Goal: Check status: Check status

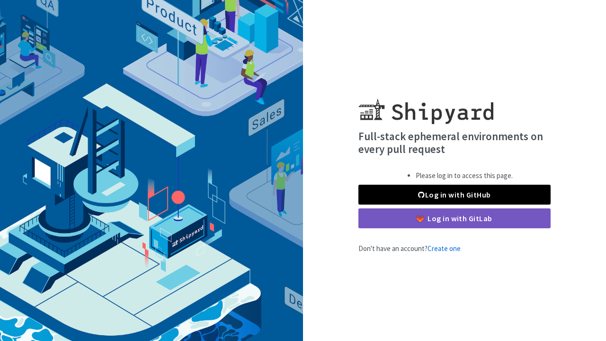
click at [444, 193] on link "Log in with GitHub" at bounding box center [455, 195] width 192 height 20
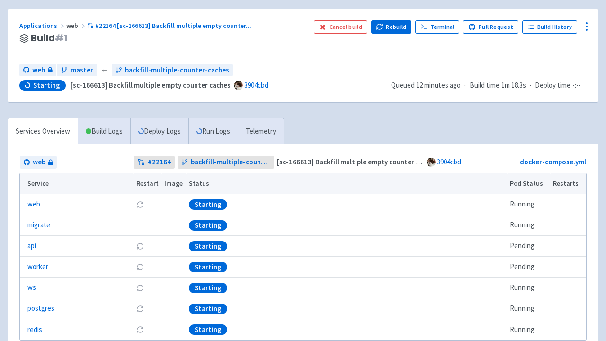
scroll to position [65, 0]
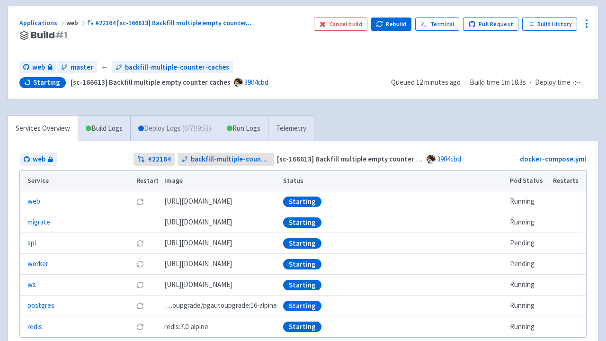
click at [165, 129] on link "Deploy Logs ( 0 / 7 ) (9:53)" at bounding box center [174, 129] width 89 height 26
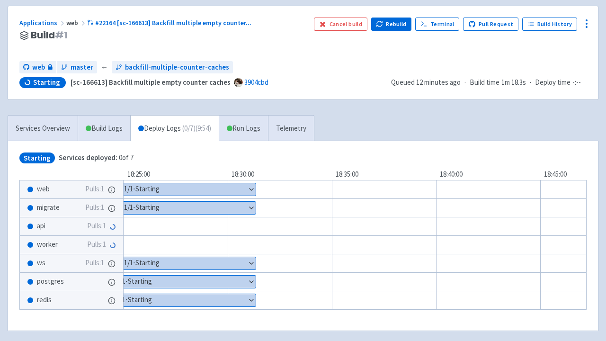
click at [166, 206] on button "Show details" at bounding box center [188, 208] width 134 height 12
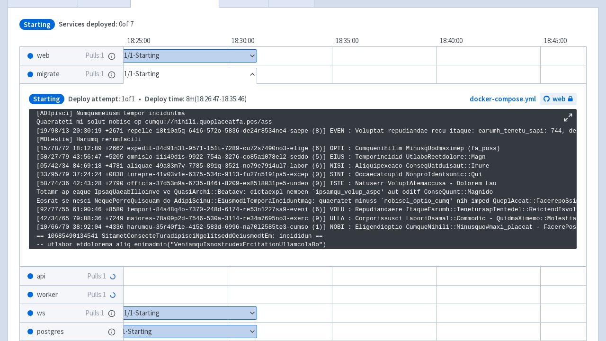
scroll to position [199, 0]
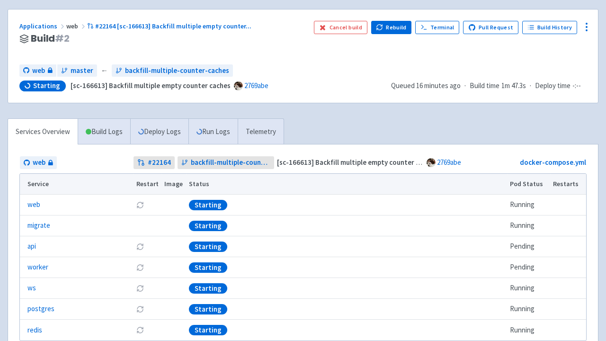
scroll to position [63, 0]
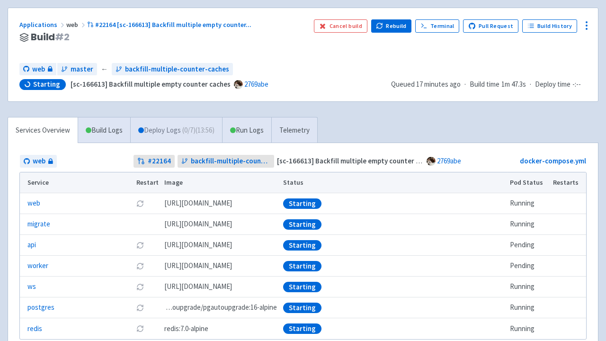
click at [158, 132] on link "Deploy Logs ( 0 / 7 ) (13:56)" at bounding box center [176, 130] width 92 height 26
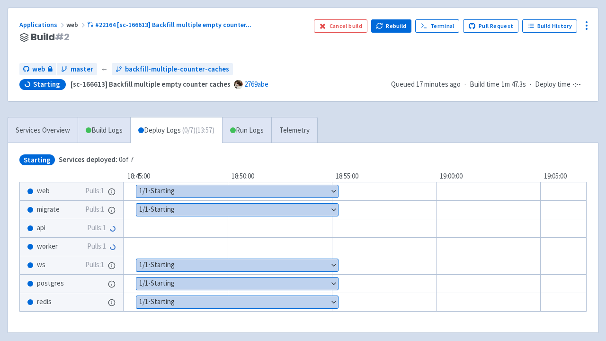
click at [169, 207] on button "Show details" at bounding box center [237, 210] width 202 height 12
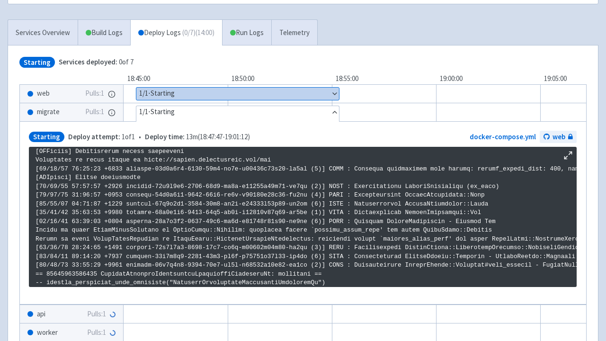
scroll to position [161, 0]
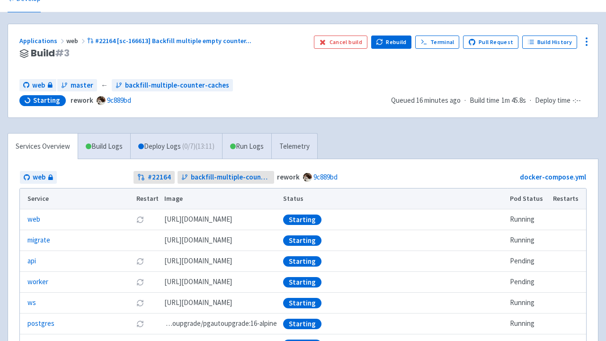
scroll to position [47, 0]
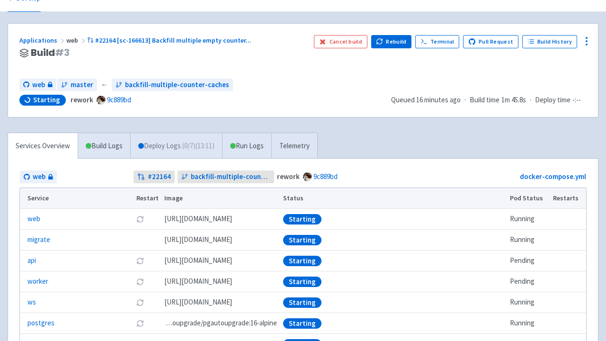
click at [182, 145] on link "Deploy Logs ( 0 / 7 ) (13:11)" at bounding box center [176, 146] width 92 height 26
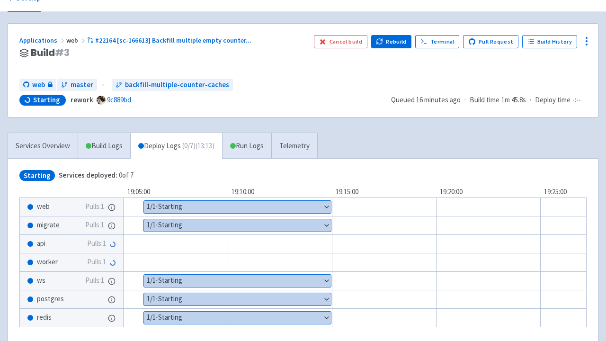
click at [190, 221] on button "Show details" at bounding box center [237, 225] width 187 height 12
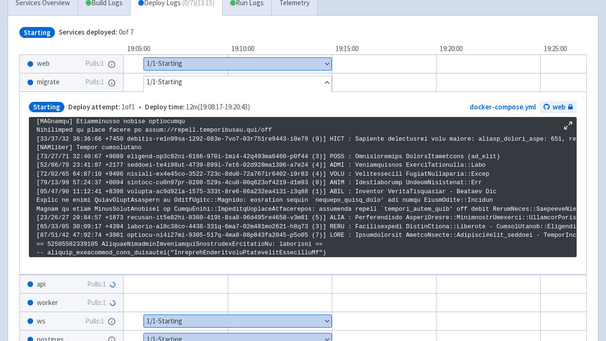
scroll to position [192, 0]
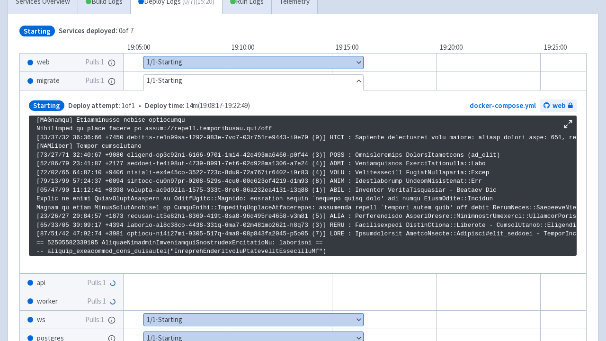
click at [80, 234] on p at bounding box center [302, 124] width 533 height 263
click at [80, 235] on p at bounding box center [302, 124] width 533 height 263
copy p "20250827204408"
